Goal: Task Accomplishment & Management: Manage account settings

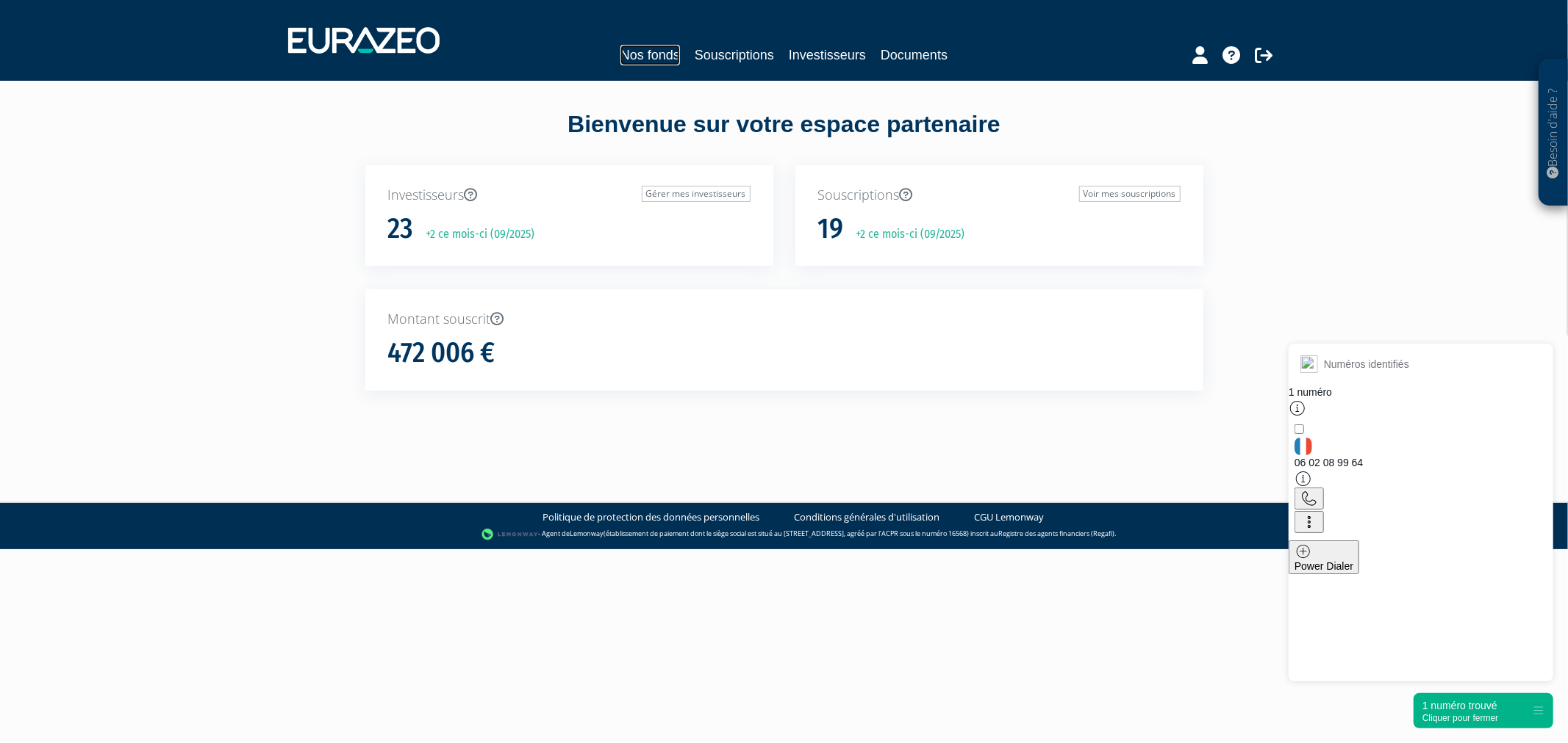
click at [660, 61] on link "Nos fonds" at bounding box center [650, 55] width 60 height 20
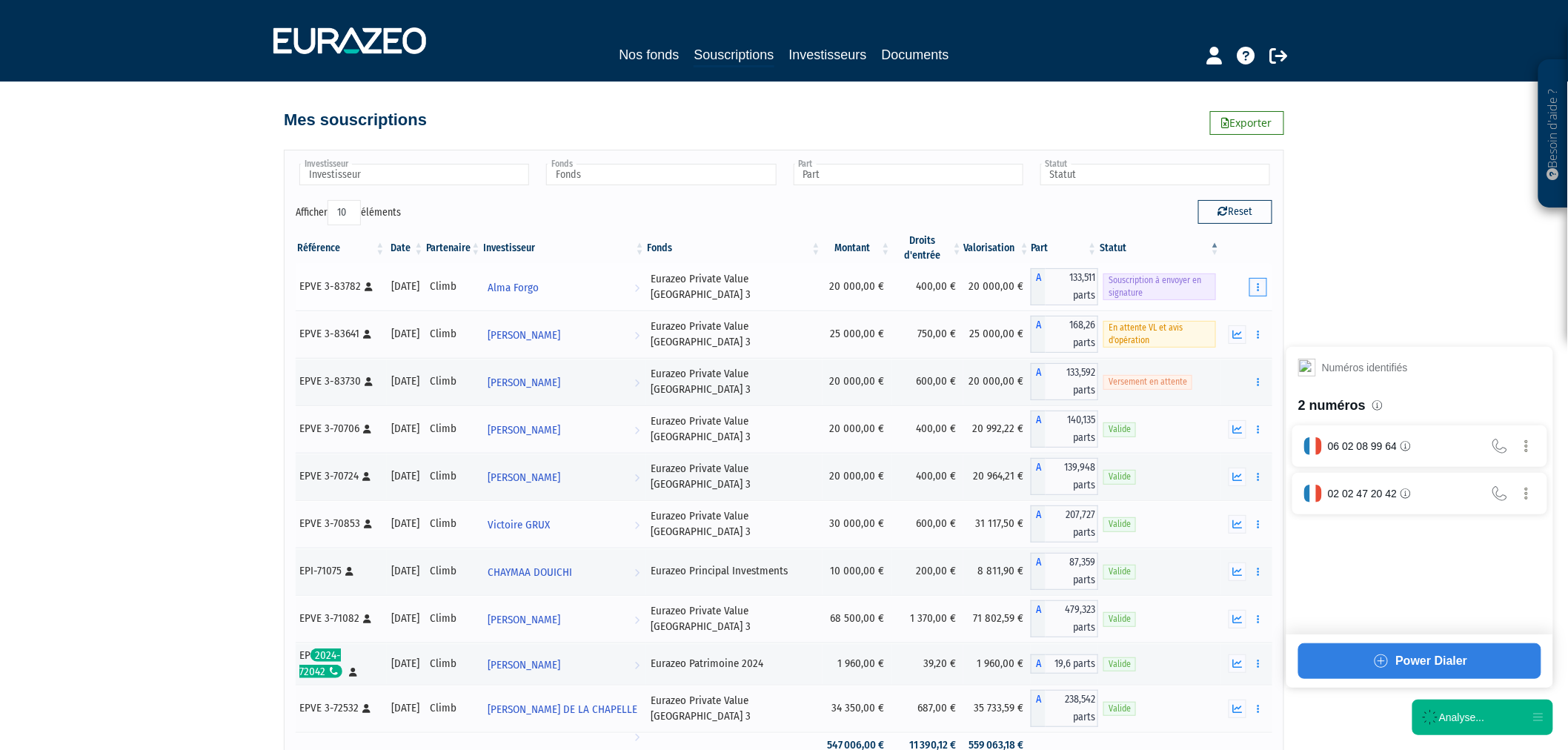
click at [1262, 279] on button "button" at bounding box center [1258, 288] width 18 height 19
click at [1250, 293] on button "button" at bounding box center [1258, 288] width 18 height 19
click at [1225, 314] on link "Envoyer à signer" at bounding box center [1220, 313] width 84 height 24
click at [1211, 208] on button "Reset" at bounding box center [1235, 213] width 74 height 24
type input "Investisseur"
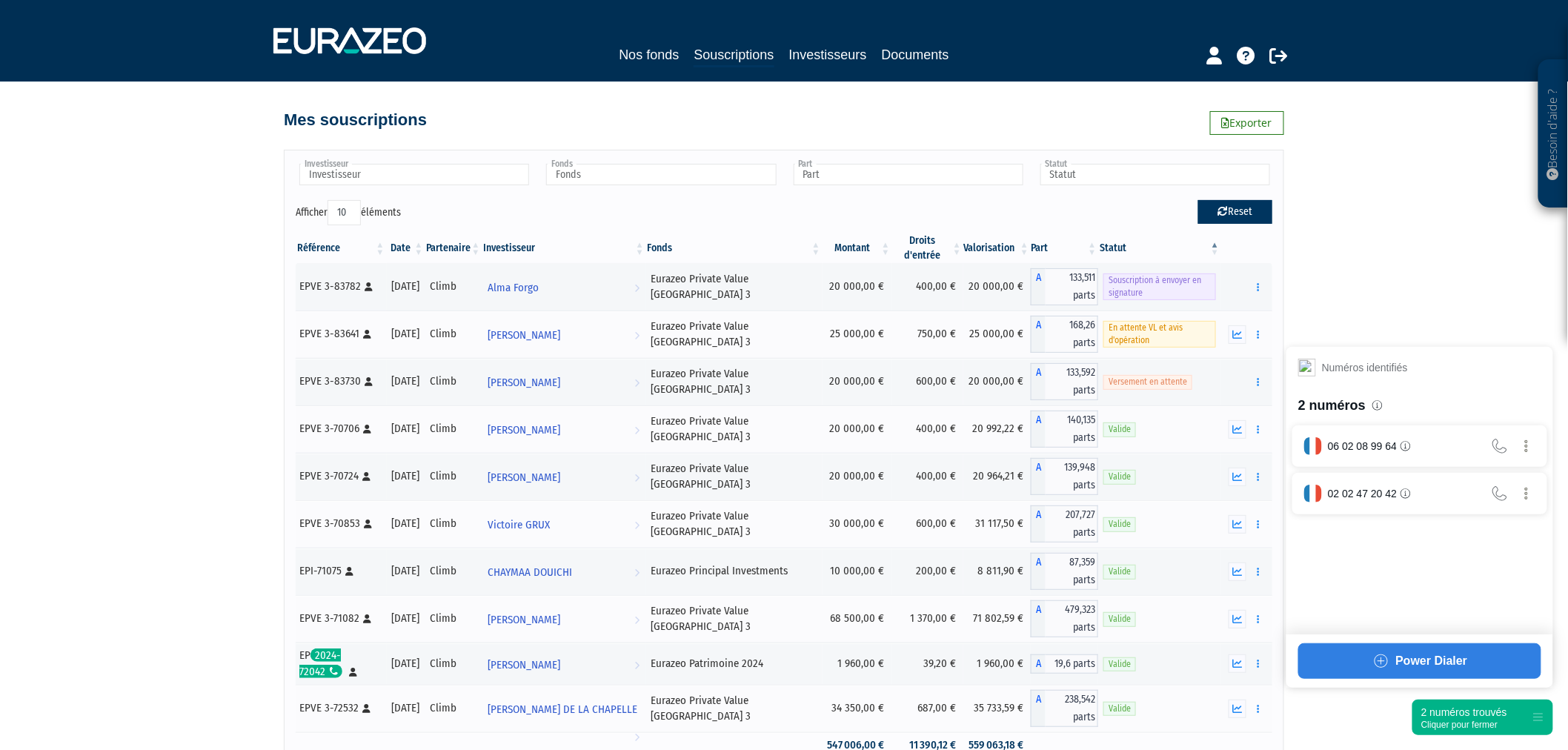
type input "Fonds"
type input "Part"
type input "Statut"
click at [1449, 728] on div "Cliquer pour fermer" at bounding box center [1465, 725] width 86 height 10
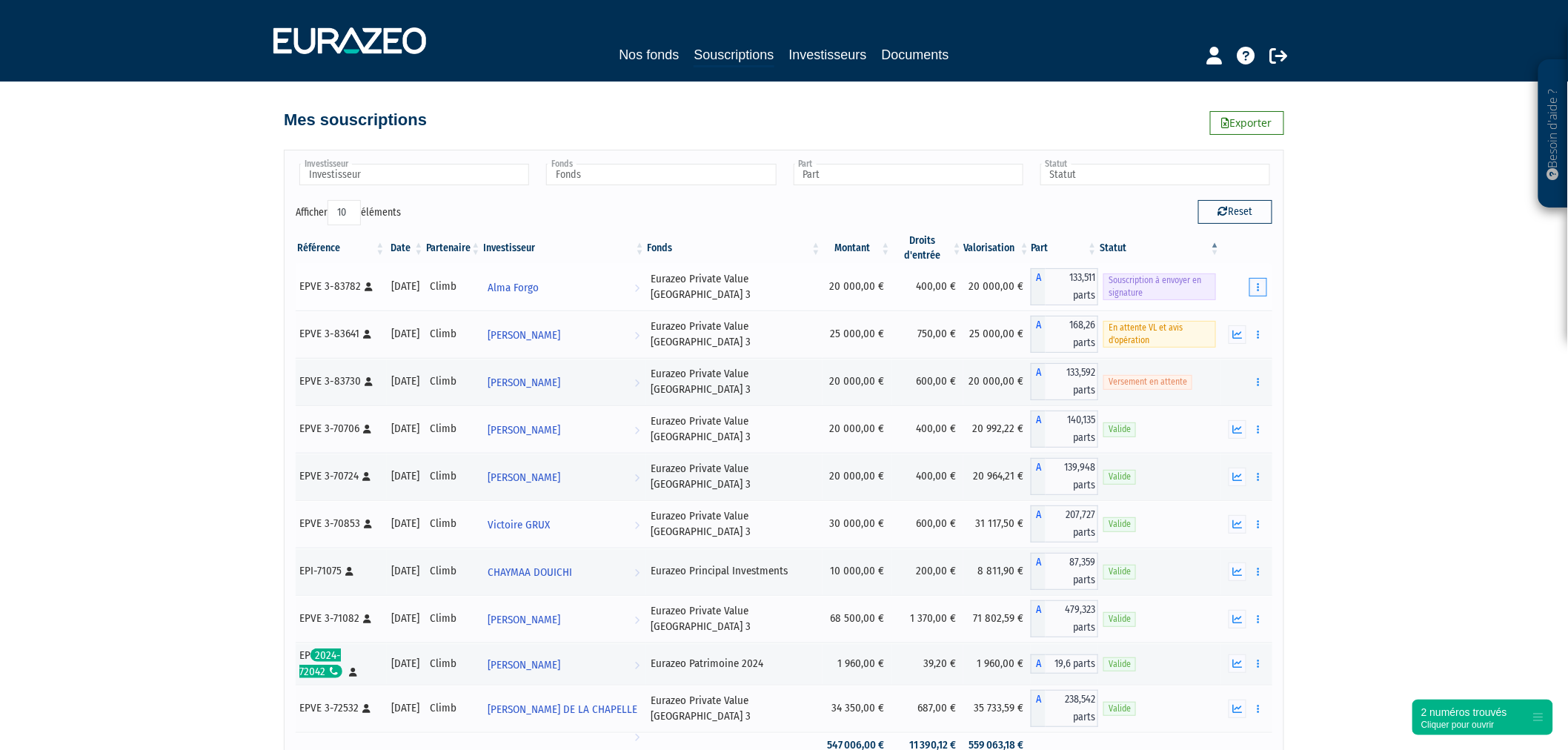
click at [1256, 288] on button "button" at bounding box center [1258, 288] width 18 height 19
click at [1229, 314] on link "Envoyer à signer" at bounding box center [1220, 313] width 84 height 24
